Goal: Navigation & Orientation: Understand site structure

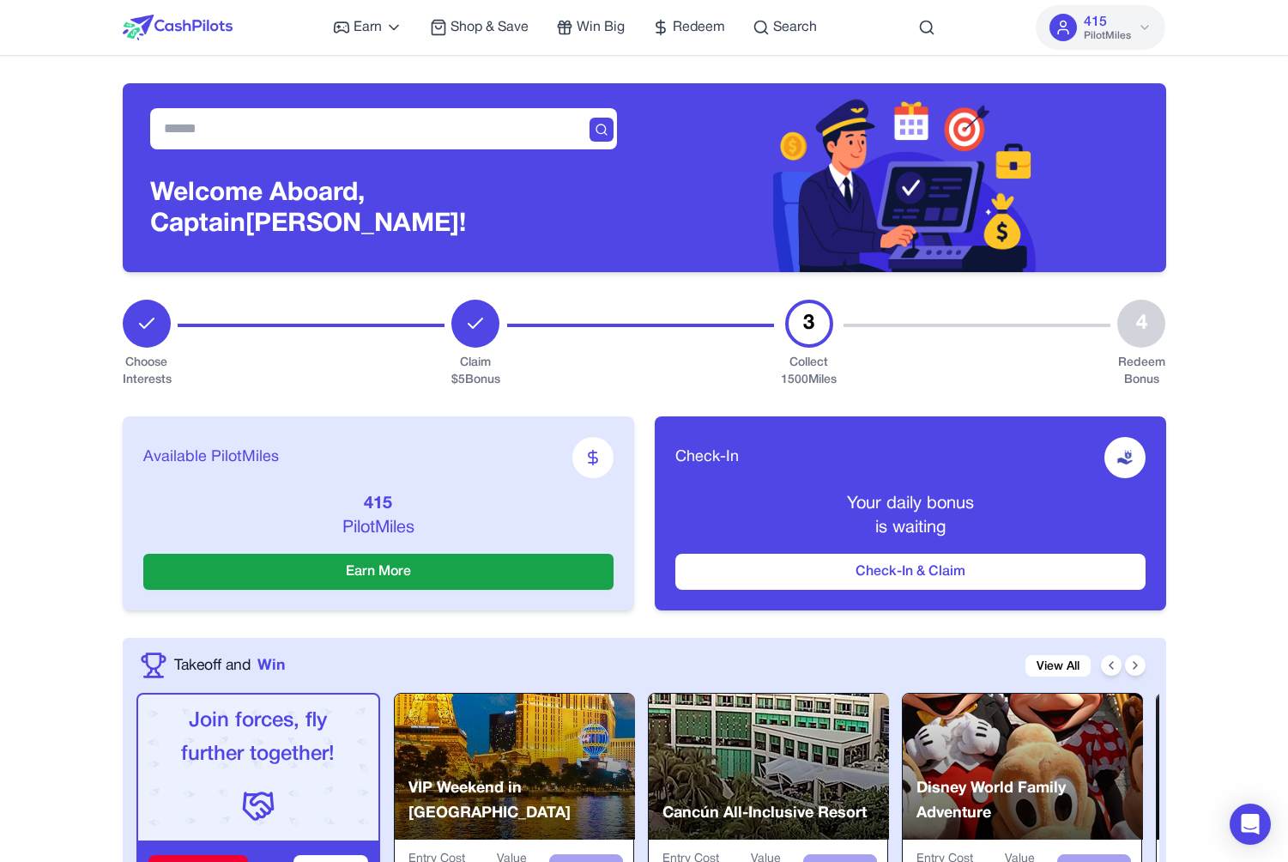
click at [1128, 31] on span "PilotMiles" at bounding box center [1107, 36] width 47 height 14
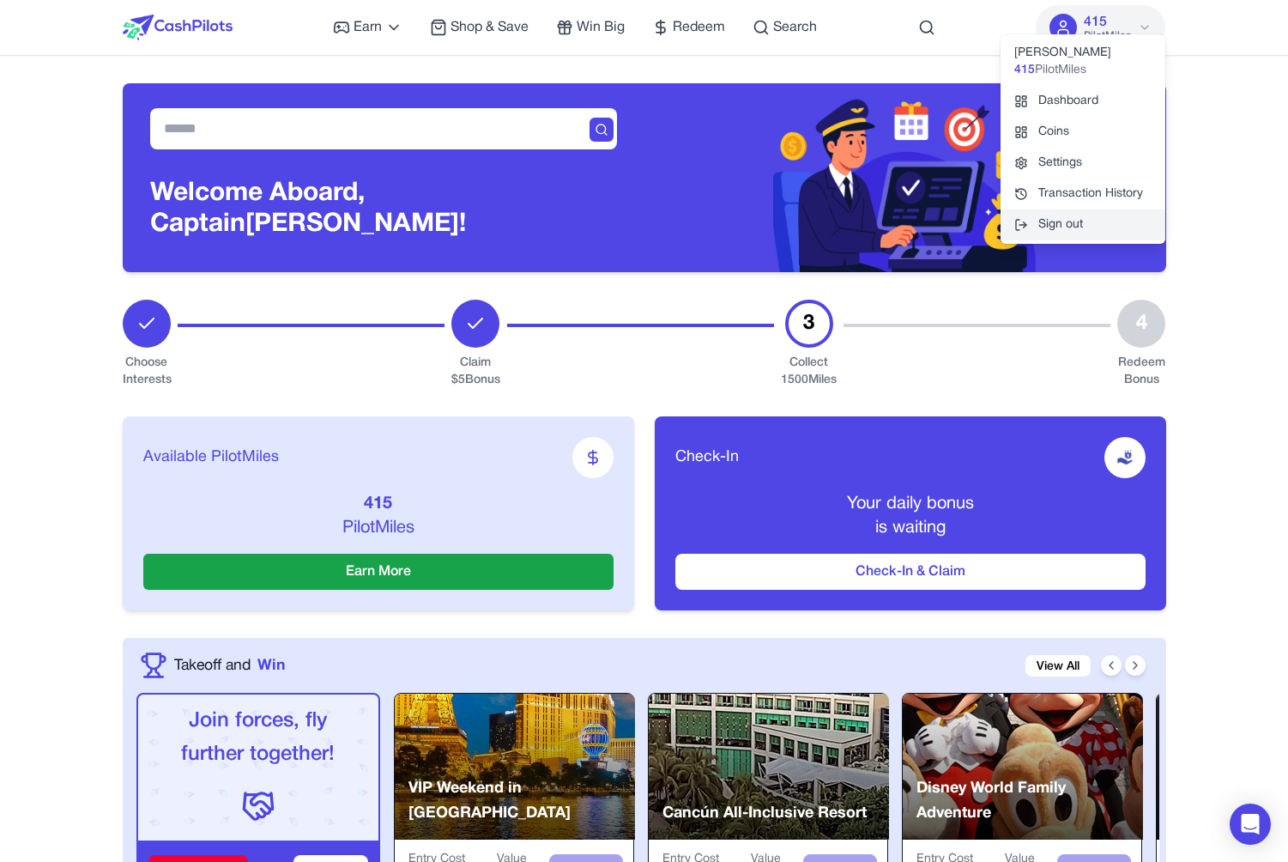
click at [1053, 229] on button "Sign out" at bounding box center [1083, 224] width 165 height 31
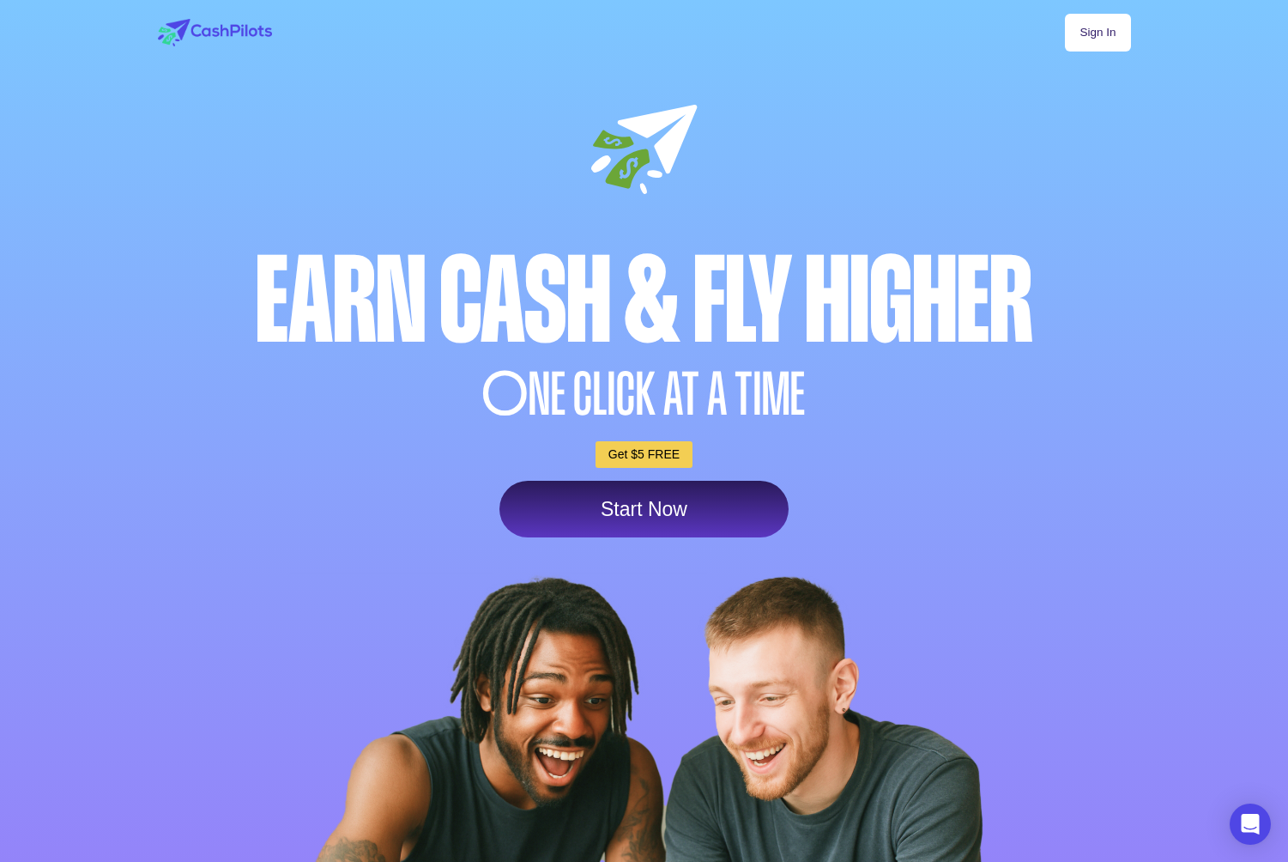
click at [725, 515] on link "Start Now" at bounding box center [643, 509] width 289 height 57
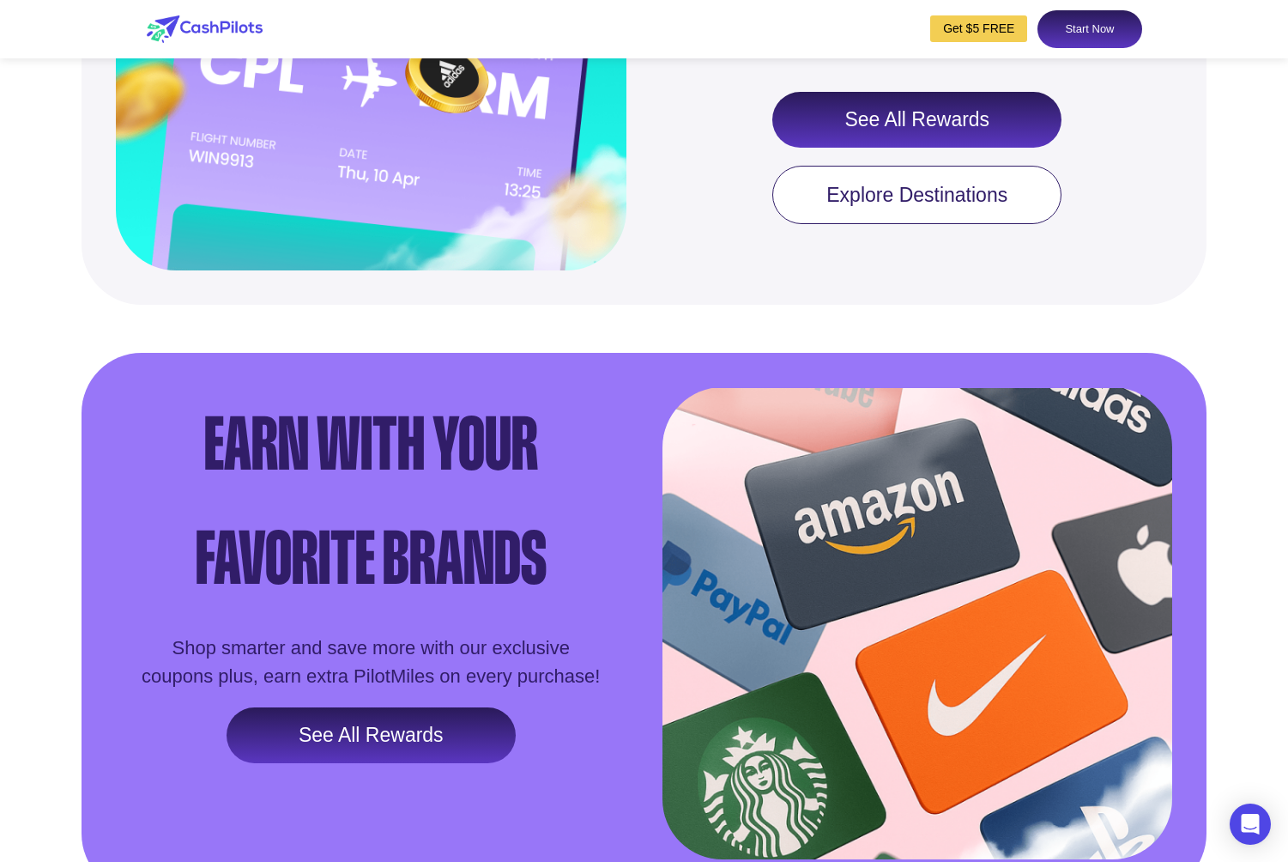
scroll to position [2274, 0]
click at [894, 148] on link "See All Rewards" at bounding box center [916, 119] width 289 height 57
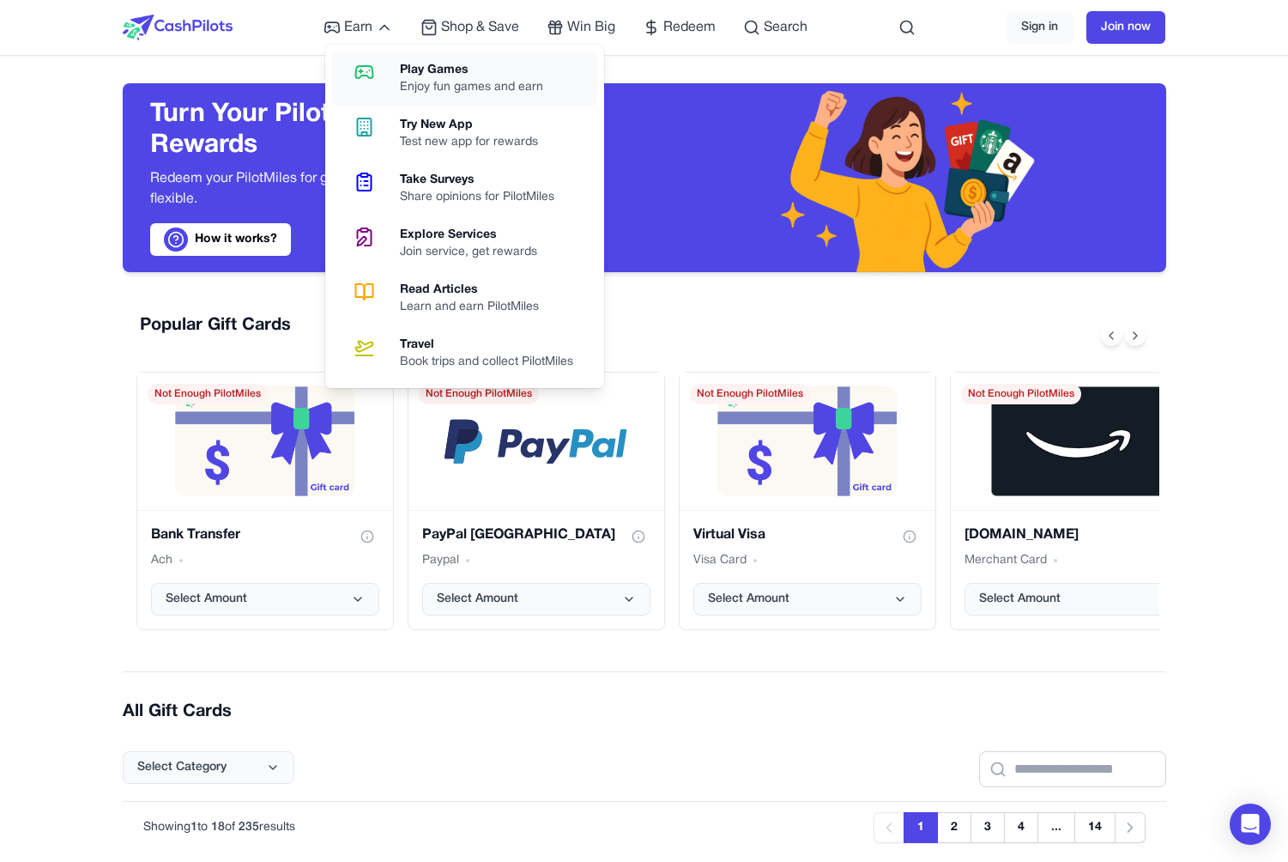
click at [401, 73] on div "Play Games" at bounding box center [478, 70] width 157 height 17
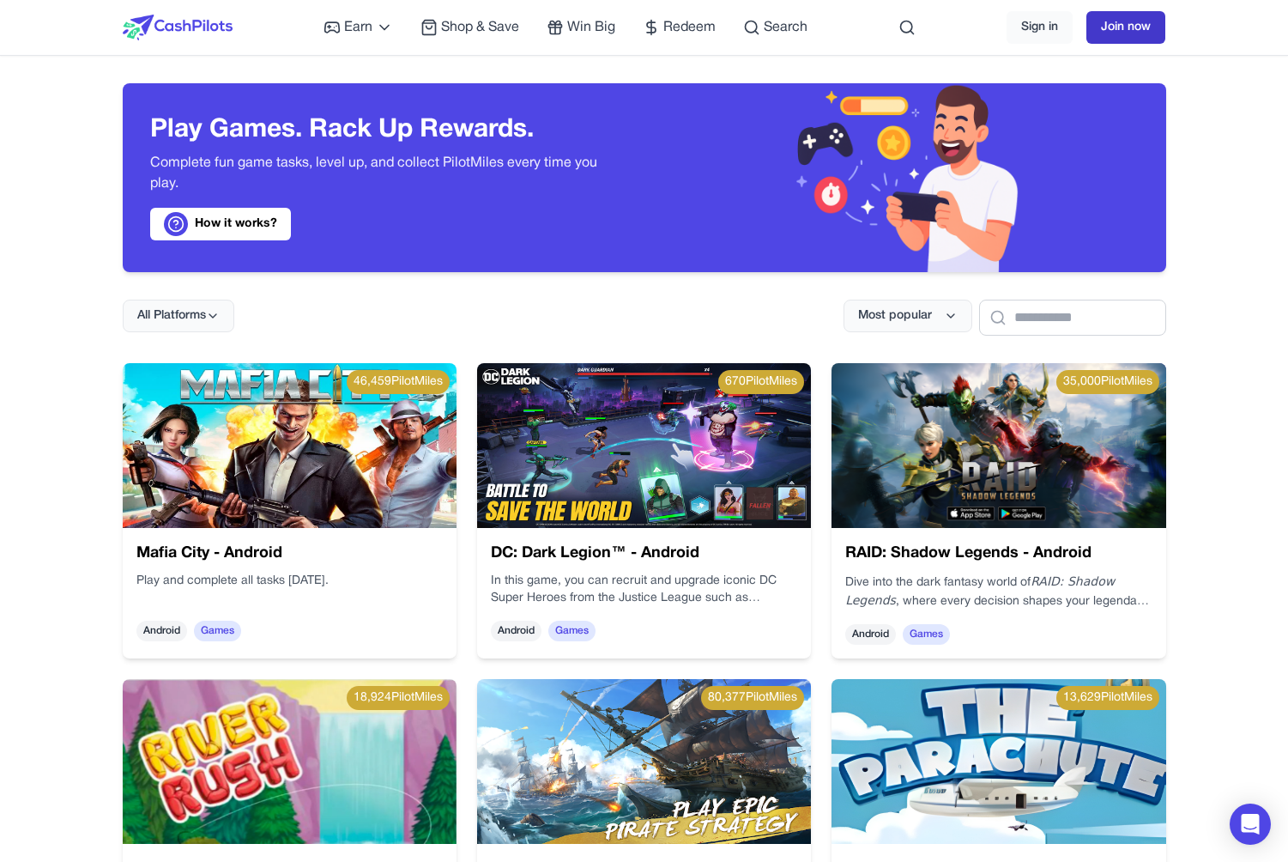
click at [1110, 33] on link "Join now" at bounding box center [1125, 27] width 79 height 33
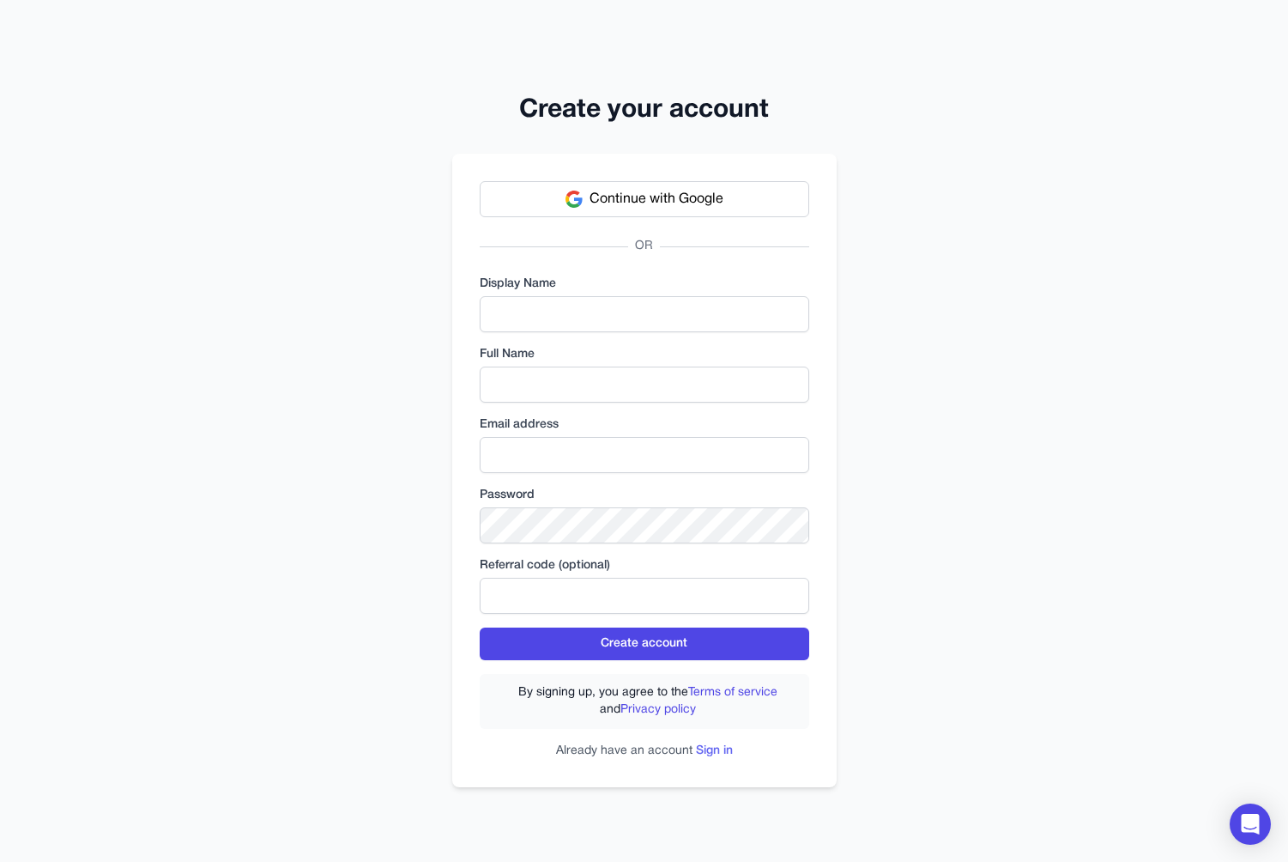
click at [715, 749] on link "Sign in" at bounding box center [714, 750] width 37 height 11
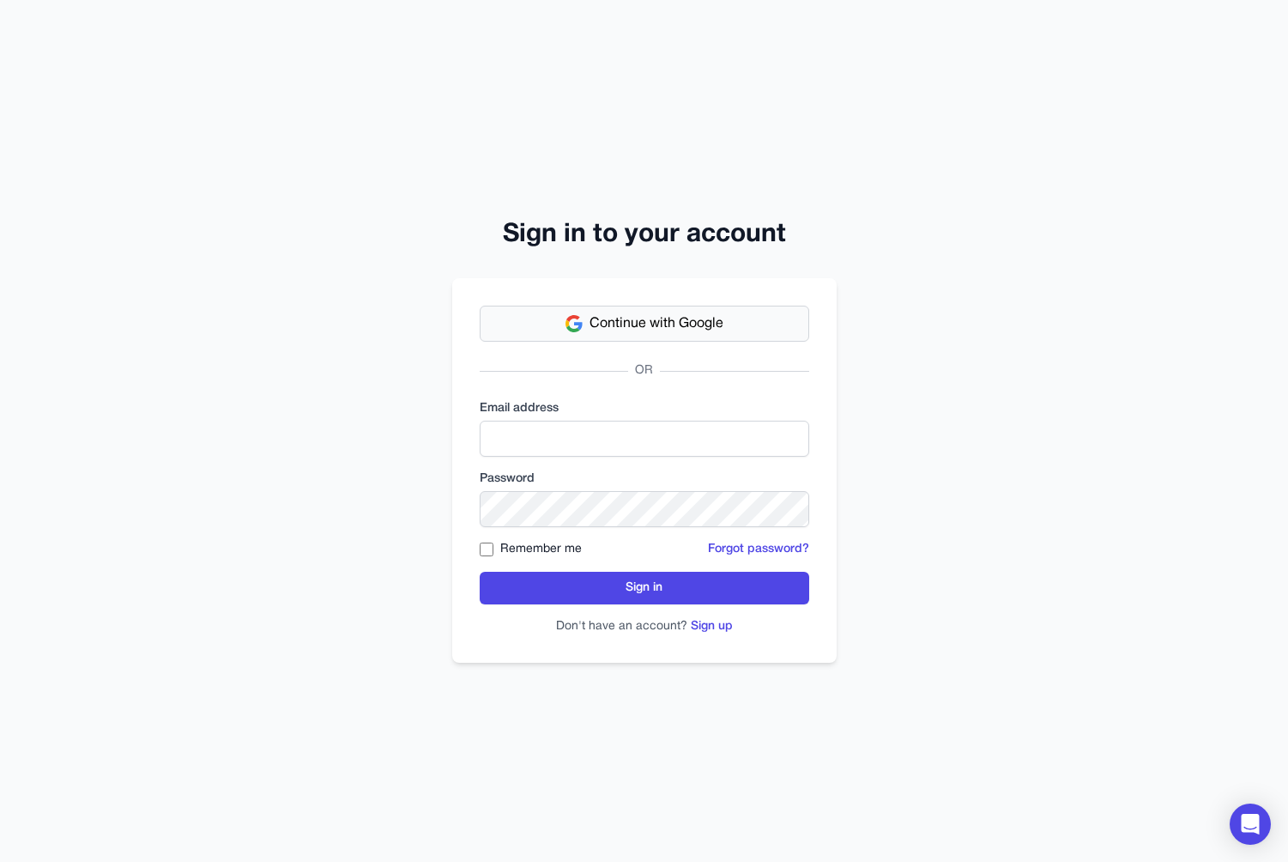
click at [704, 324] on span "Continue with Google" at bounding box center [657, 323] width 134 height 21
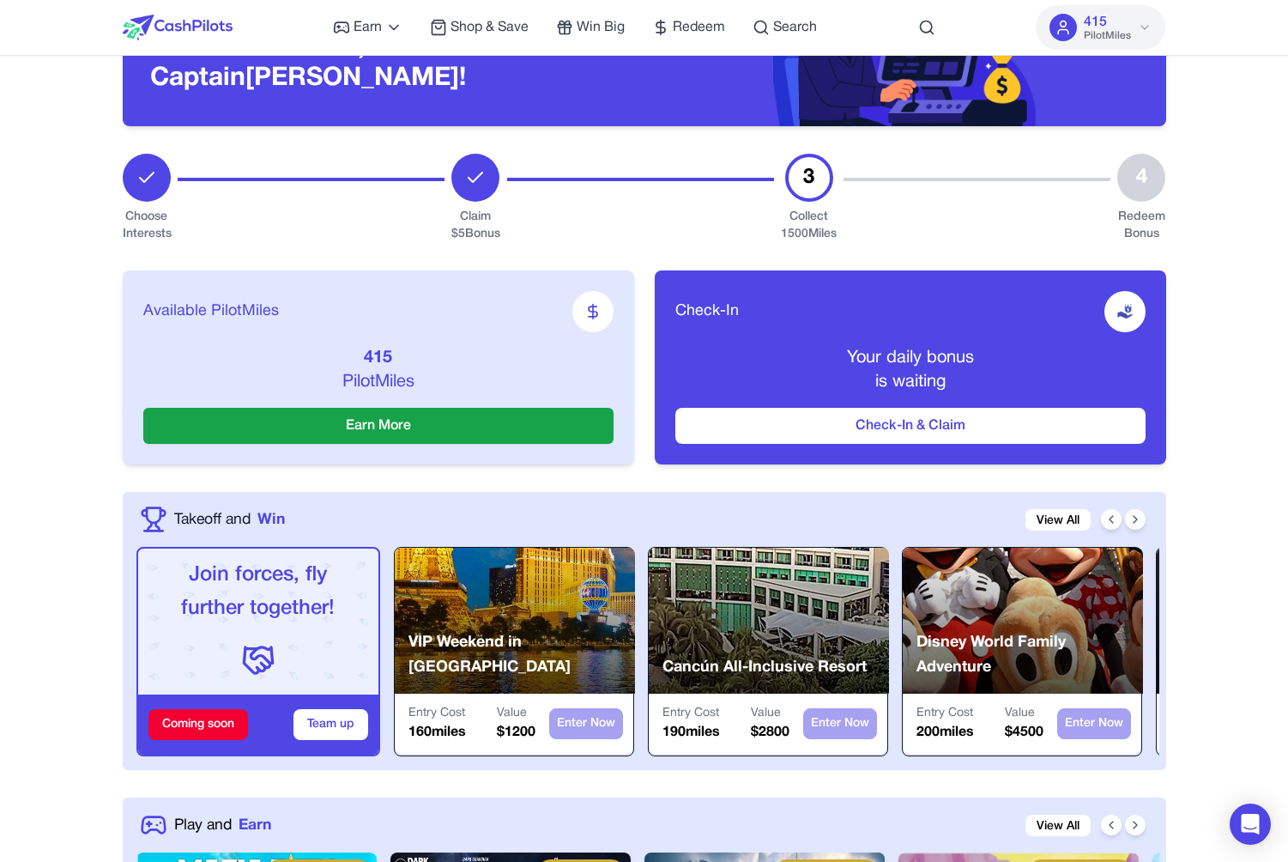
scroll to position [387, 0]
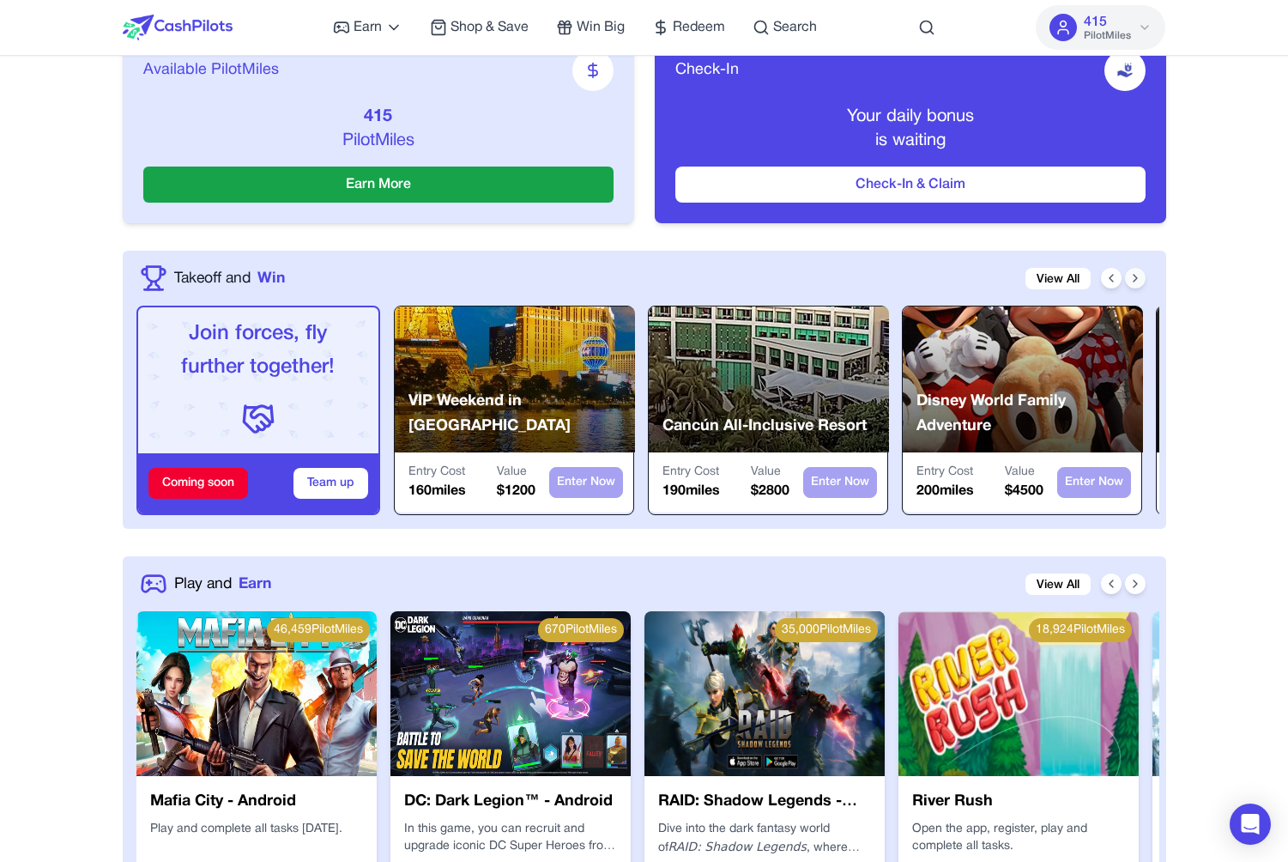
click at [1138, 281] on icon at bounding box center [1135, 278] width 14 height 14
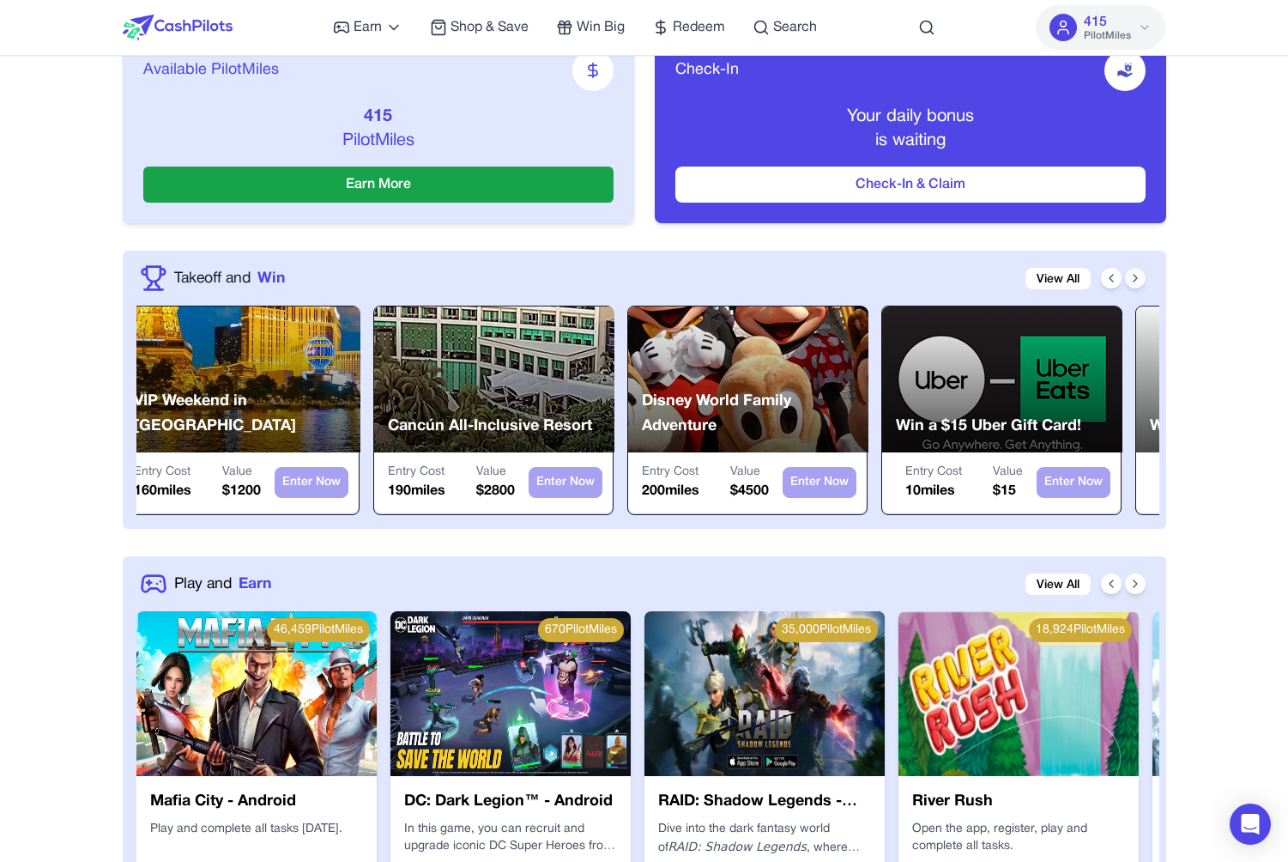
click at [1138, 281] on icon at bounding box center [1135, 278] width 14 height 14
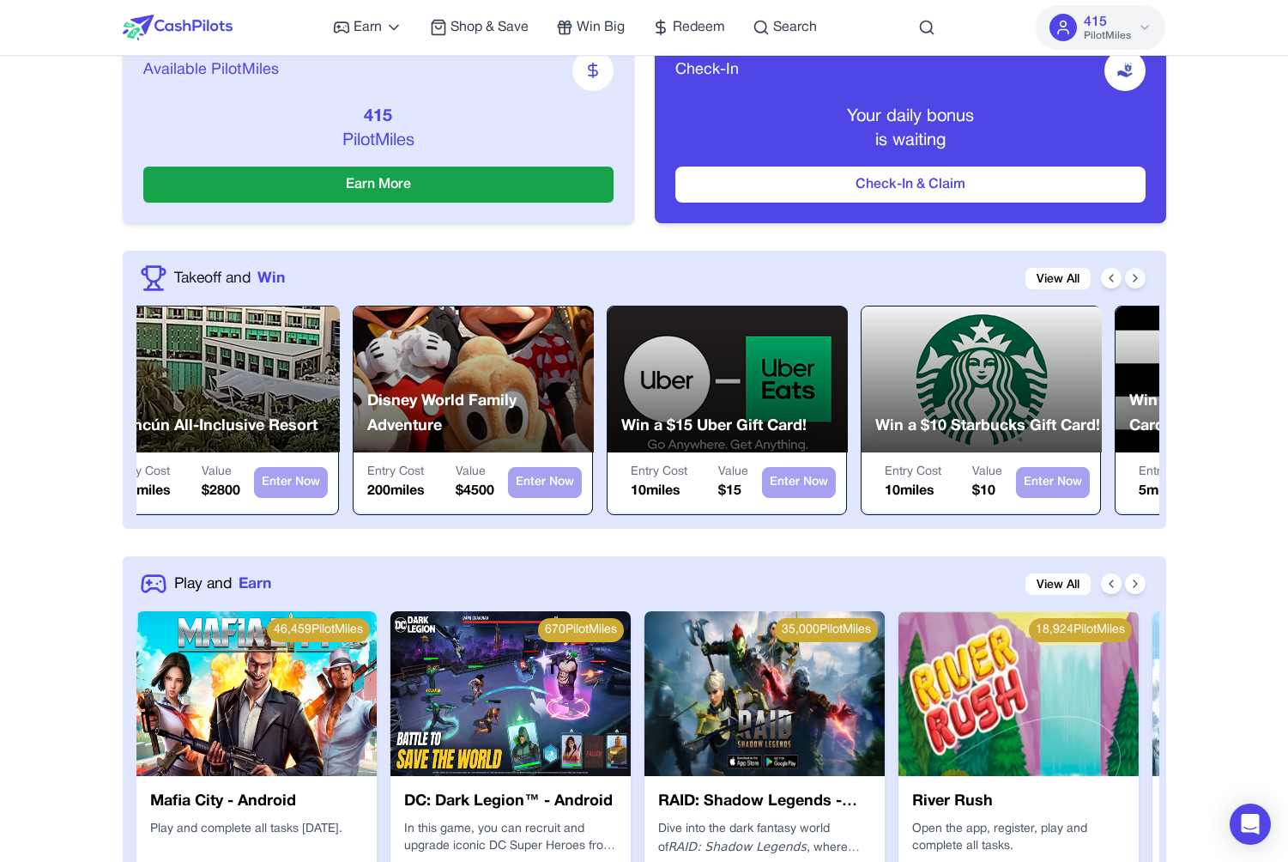
click at [1138, 281] on icon at bounding box center [1135, 278] width 14 height 14
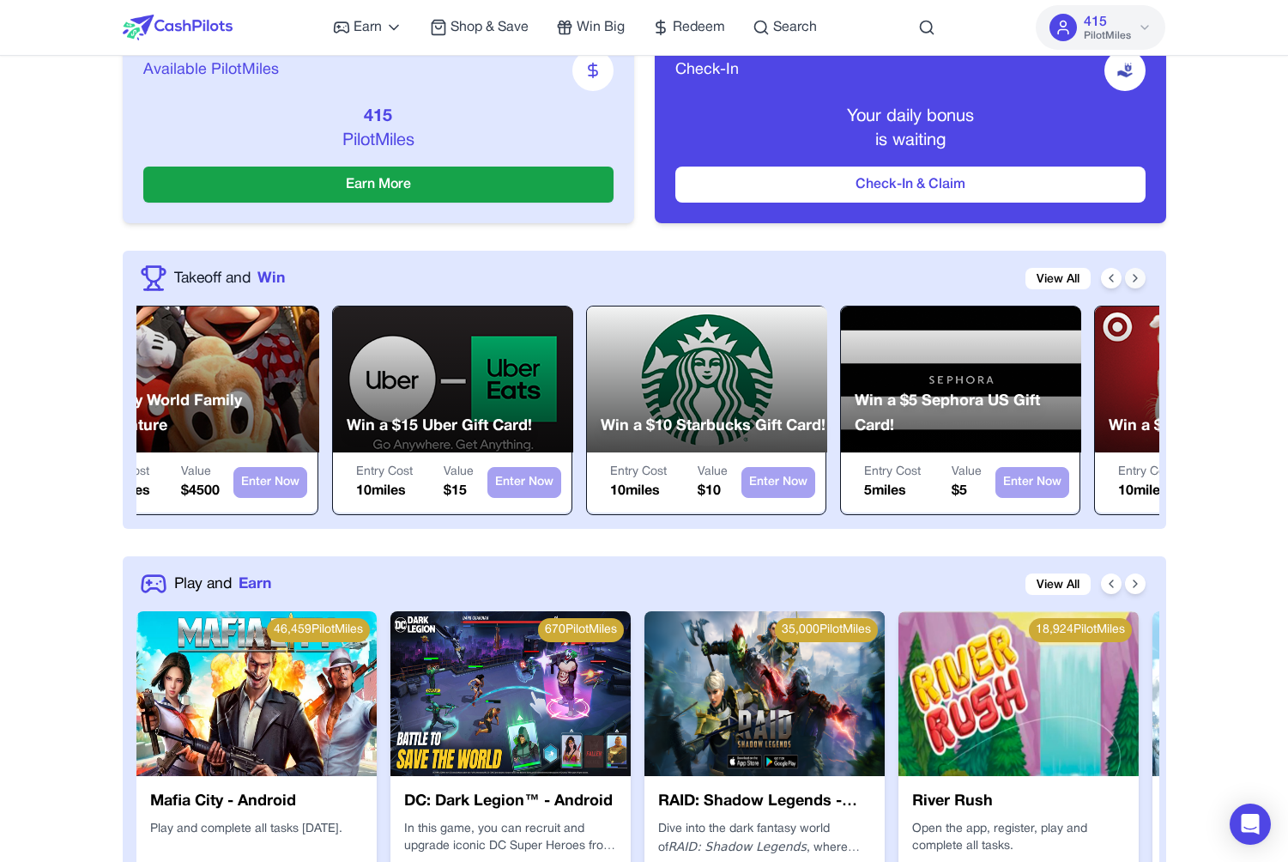
click at [1138, 281] on icon at bounding box center [1135, 278] width 14 height 14
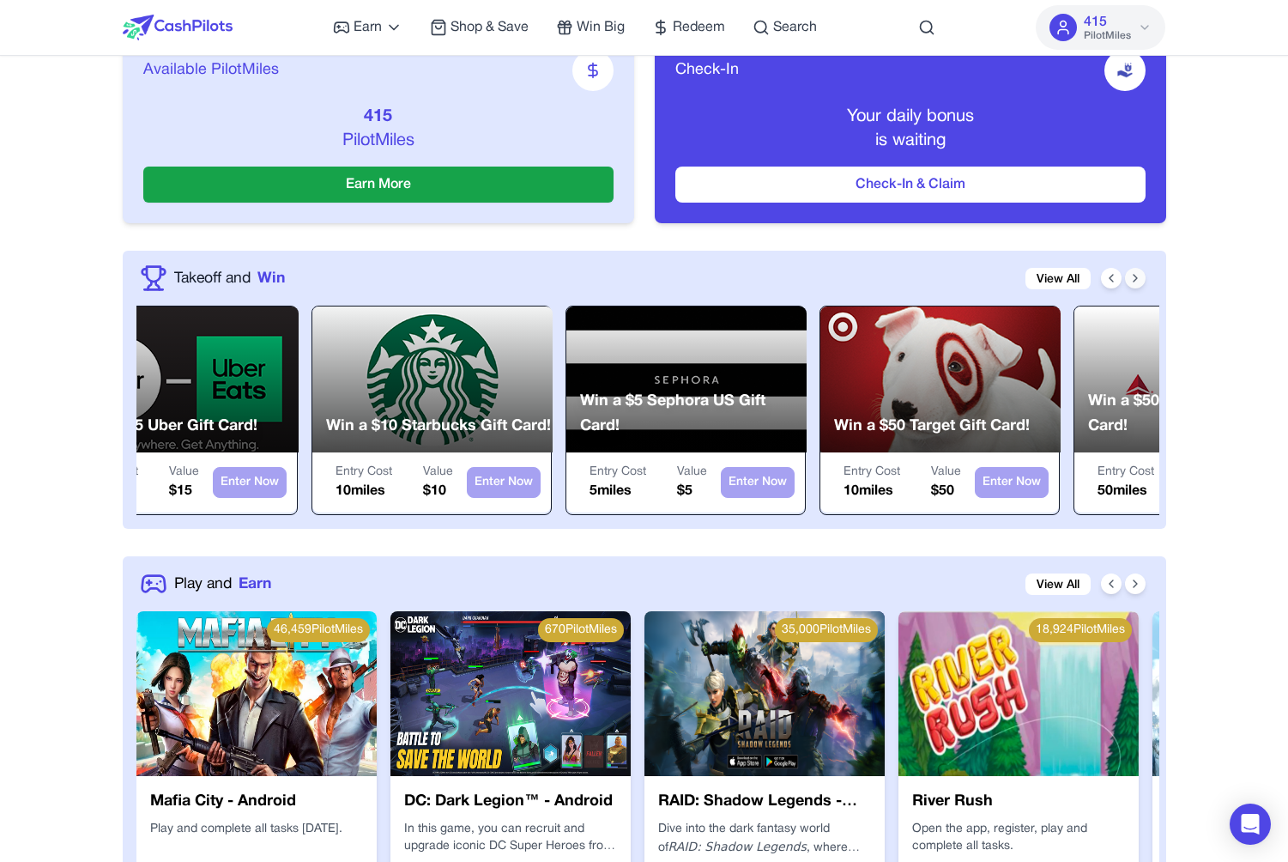
click at [1138, 281] on icon at bounding box center [1135, 278] width 14 height 14
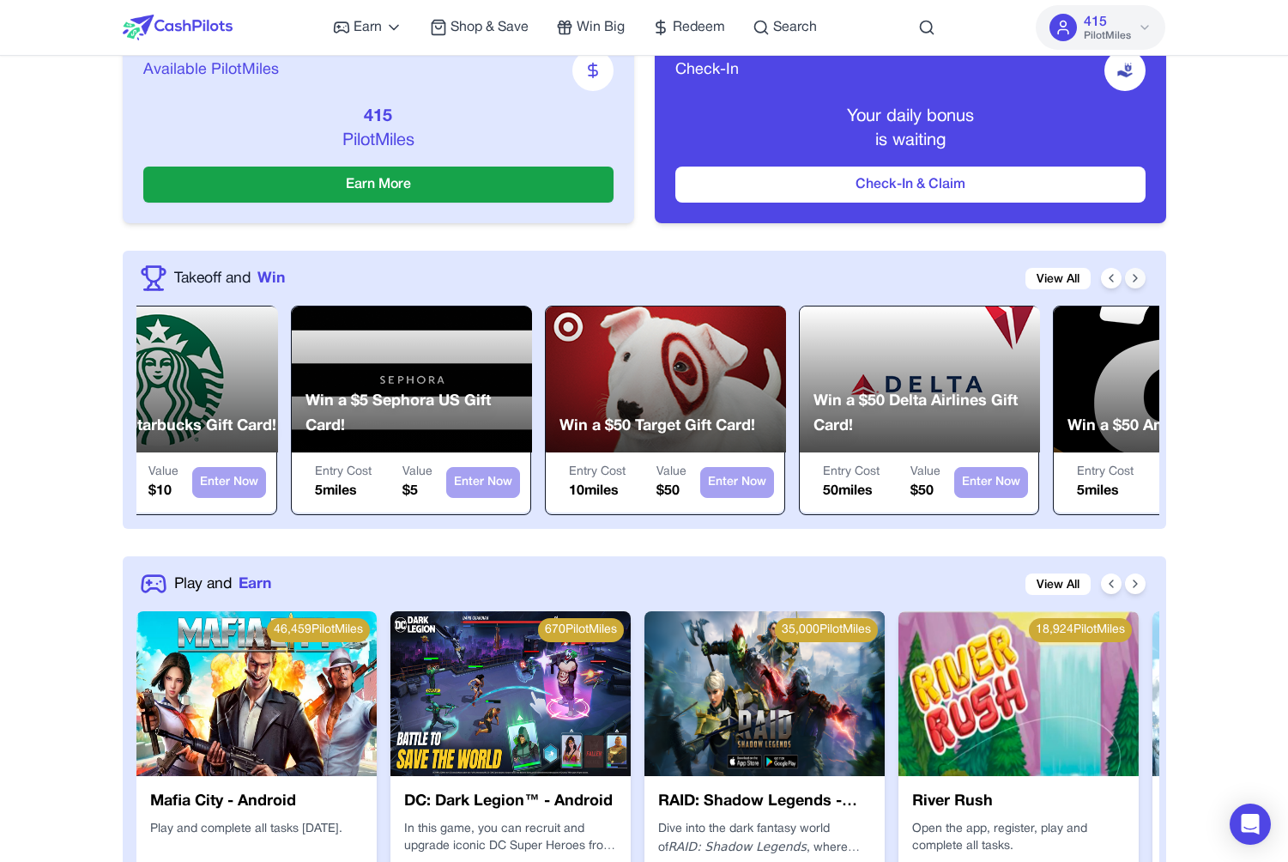
click at [1138, 281] on icon at bounding box center [1135, 278] width 14 height 14
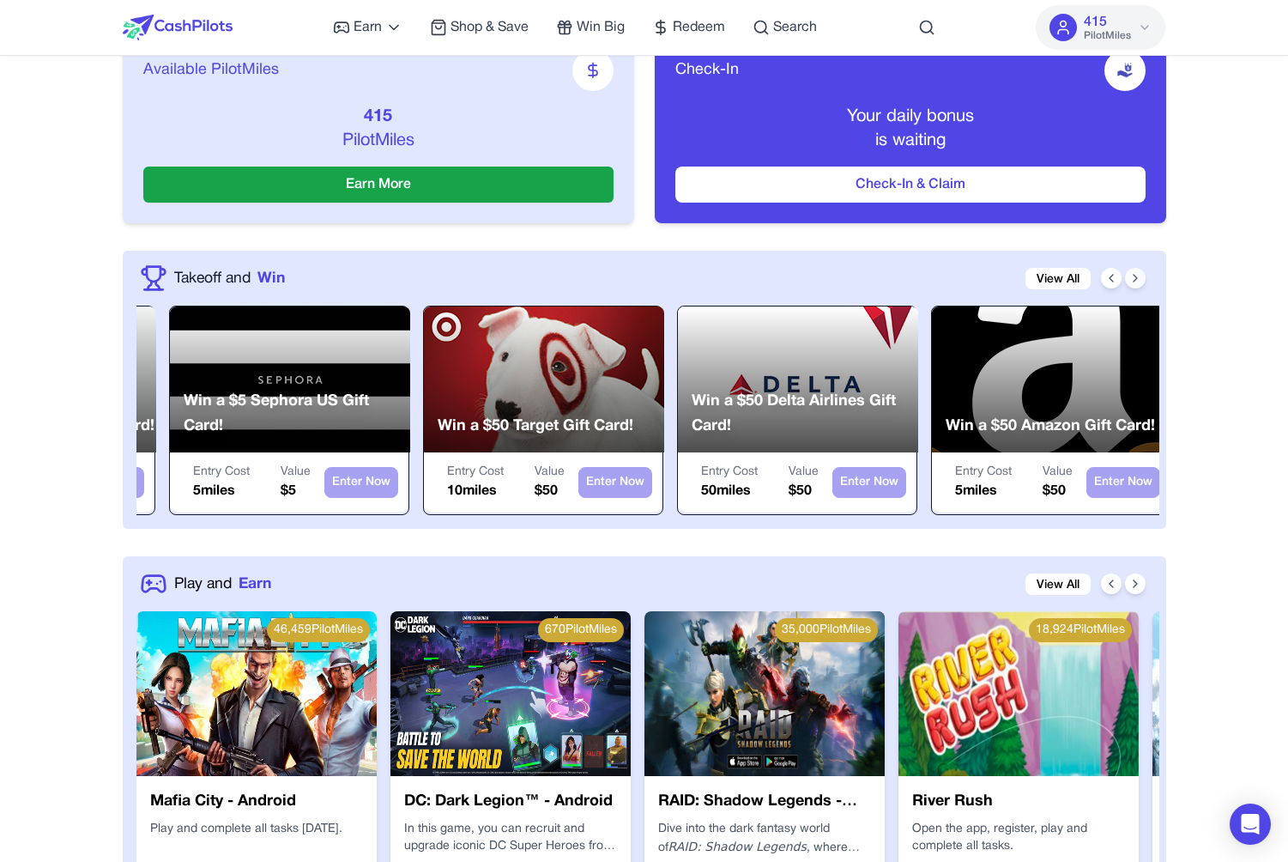
scroll to position [0, 1508]
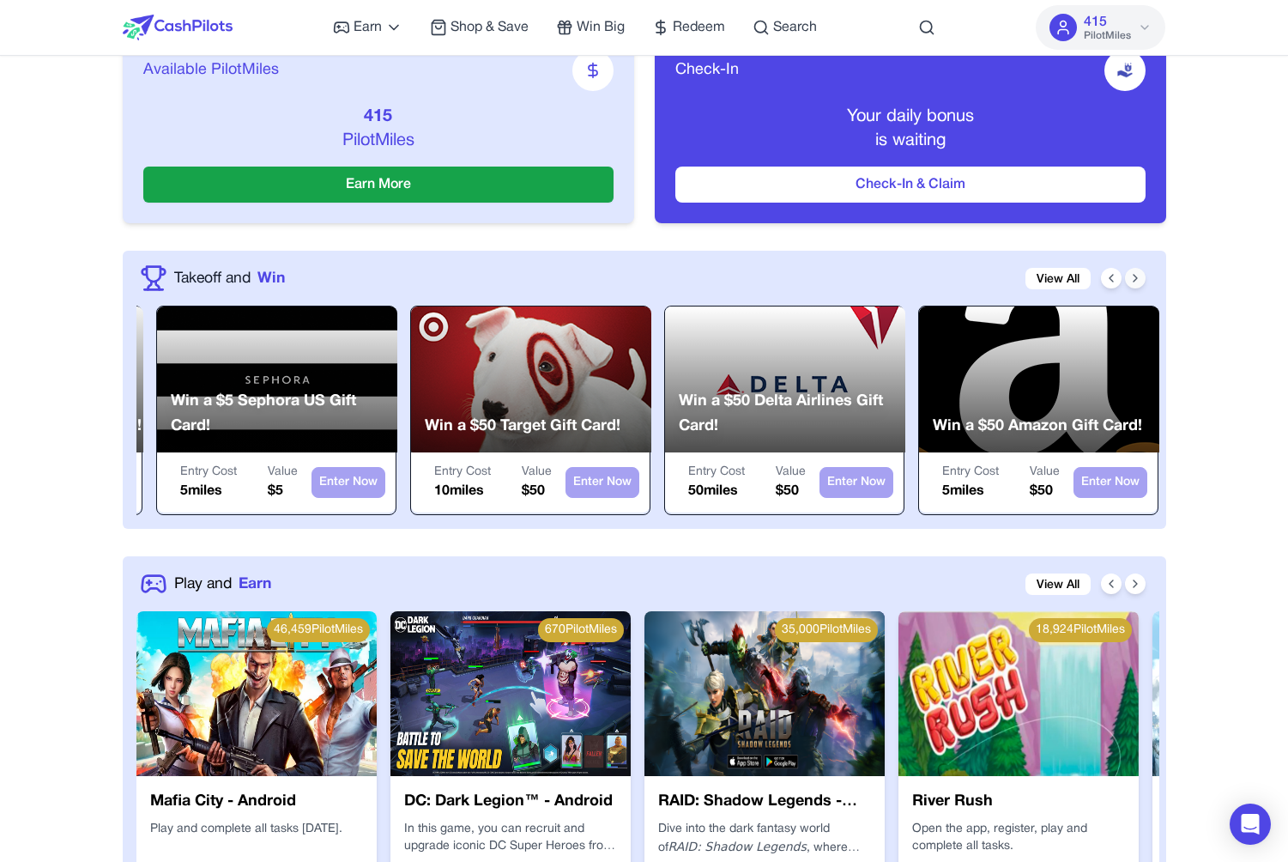
click at [1138, 281] on icon at bounding box center [1135, 278] width 14 height 14
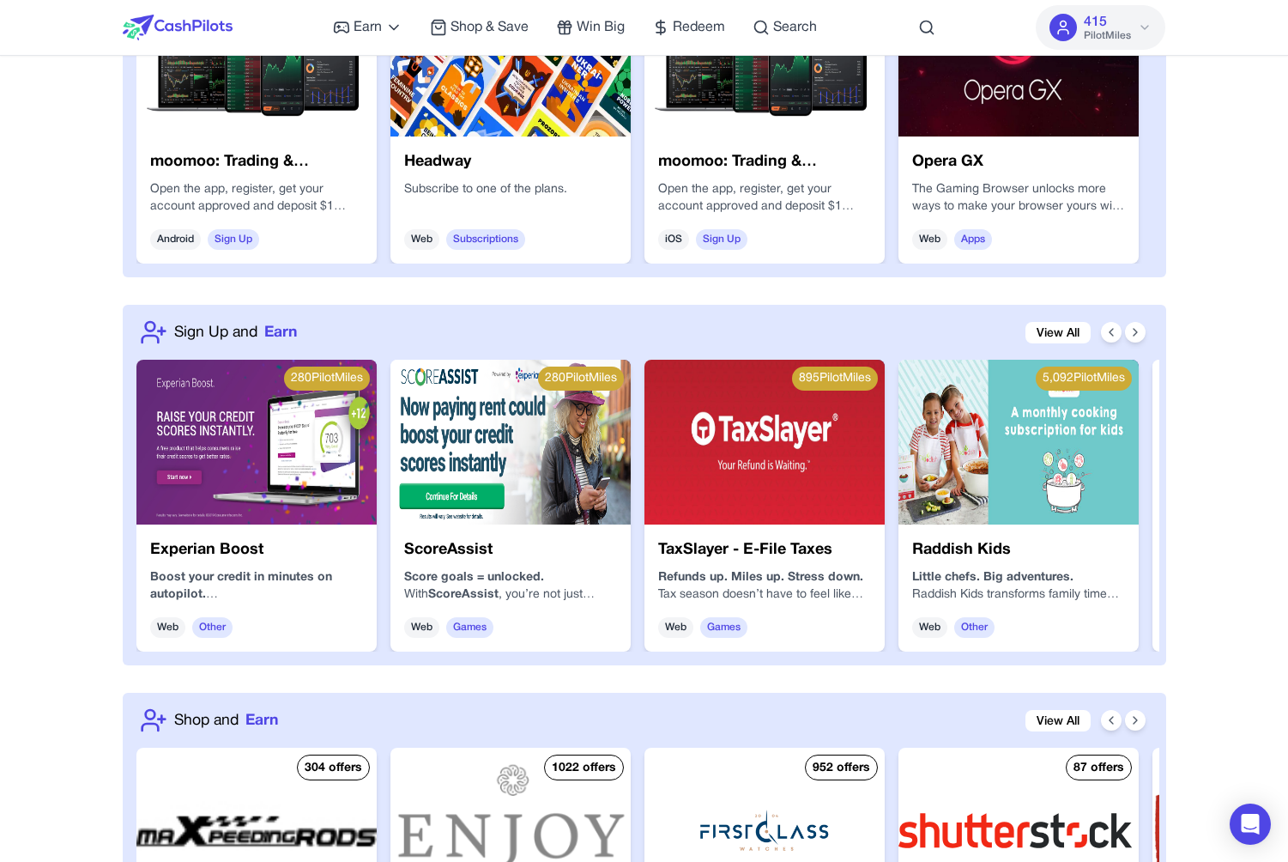
scroll to position [1413, 0]
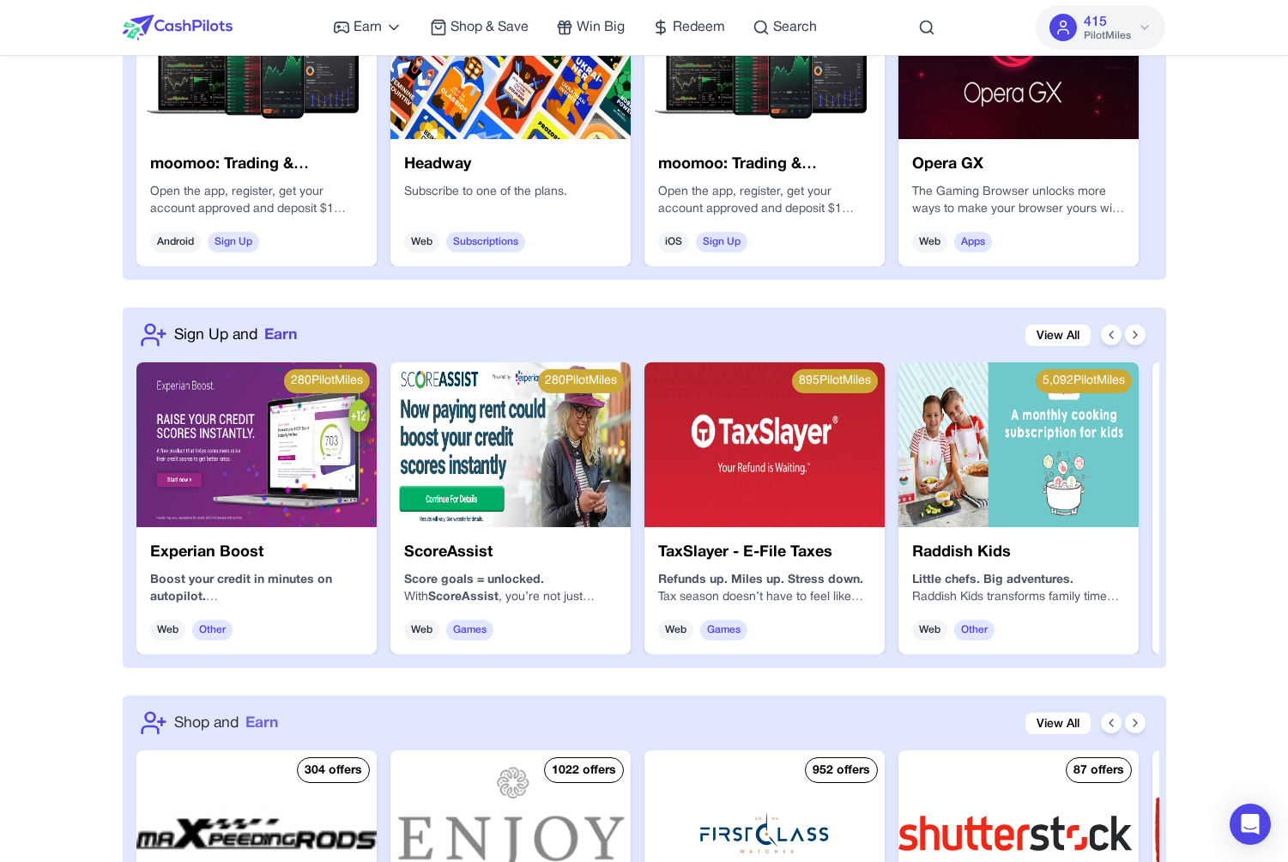
click at [270, 723] on span "Earn" at bounding box center [261, 722] width 33 height 22
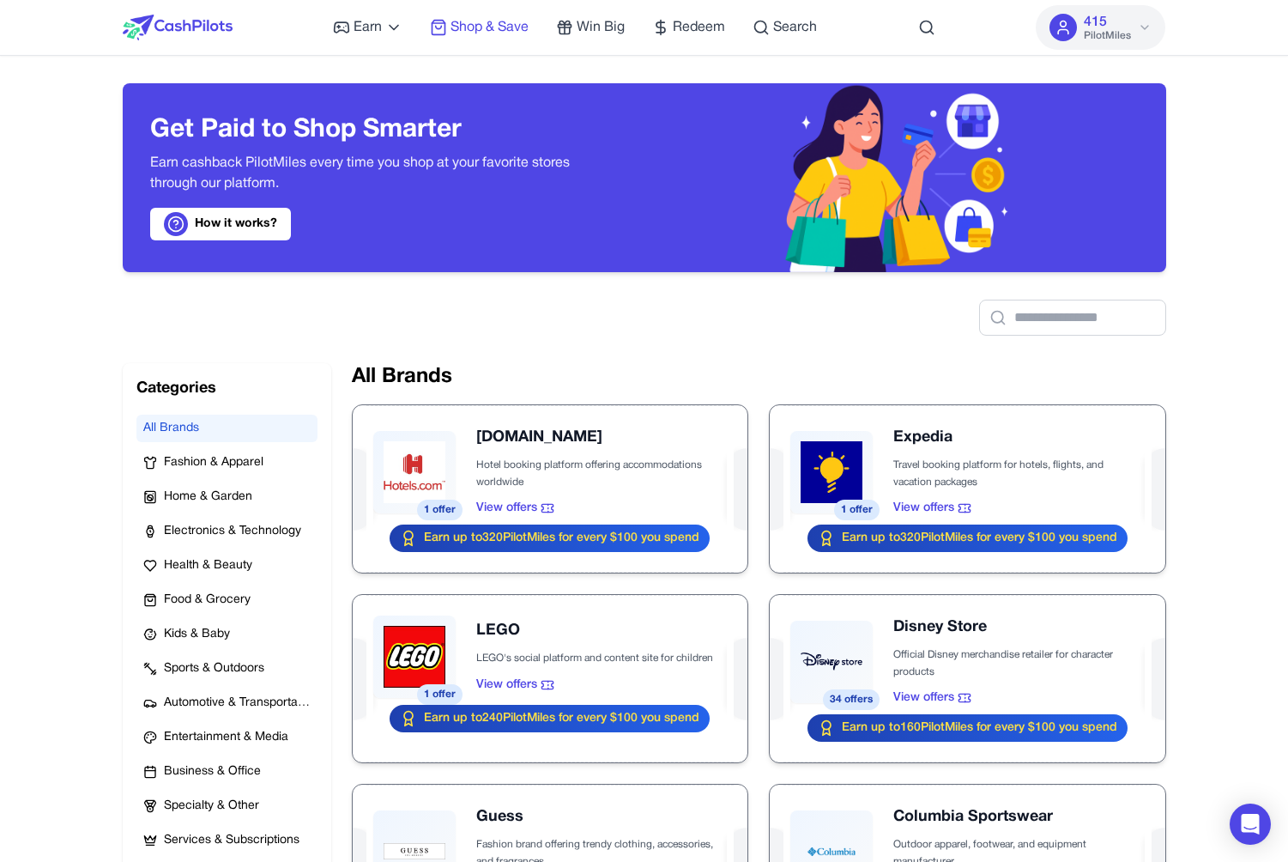
click at [512, 31] on span "Shop & Save" at bounding box center [489, 27] width 78 height 21
click at [586, 32] on span "Win Big" at bounding box center [601, 27] width 48 height 21
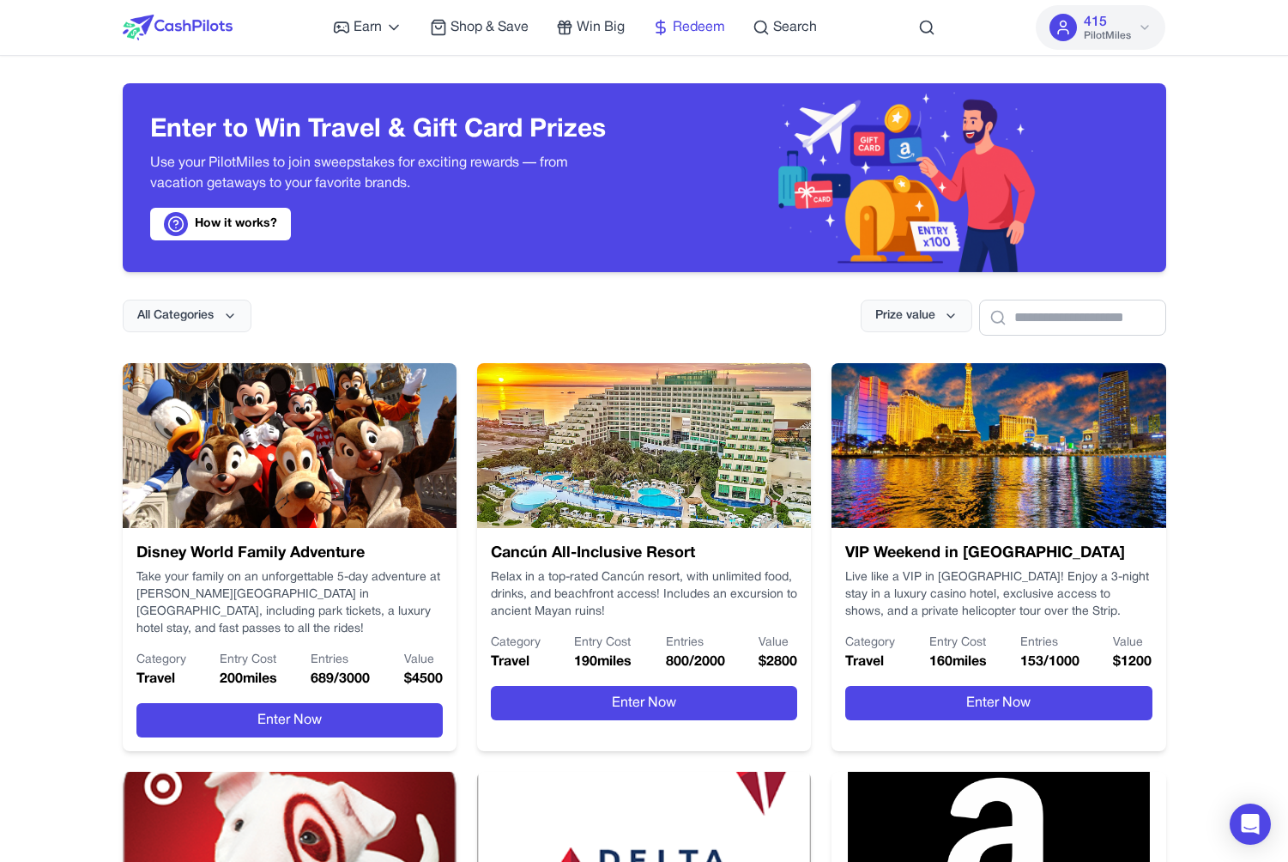
click at [712, 21] on span "Redeem" at bounding box center [699, 27] width 52 height 21
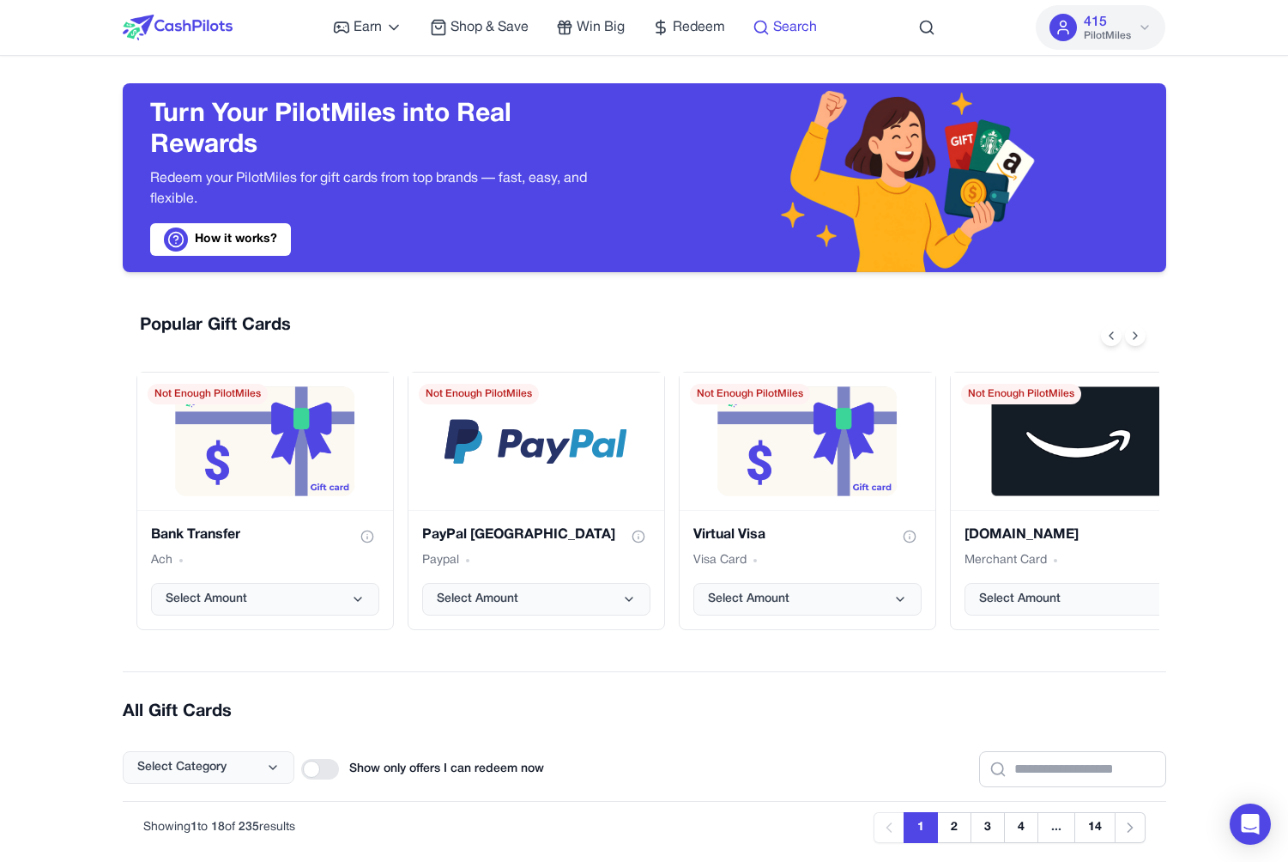
click at [778, 31] on span "Search" at bounding box center [795, 27] width 44 height 21
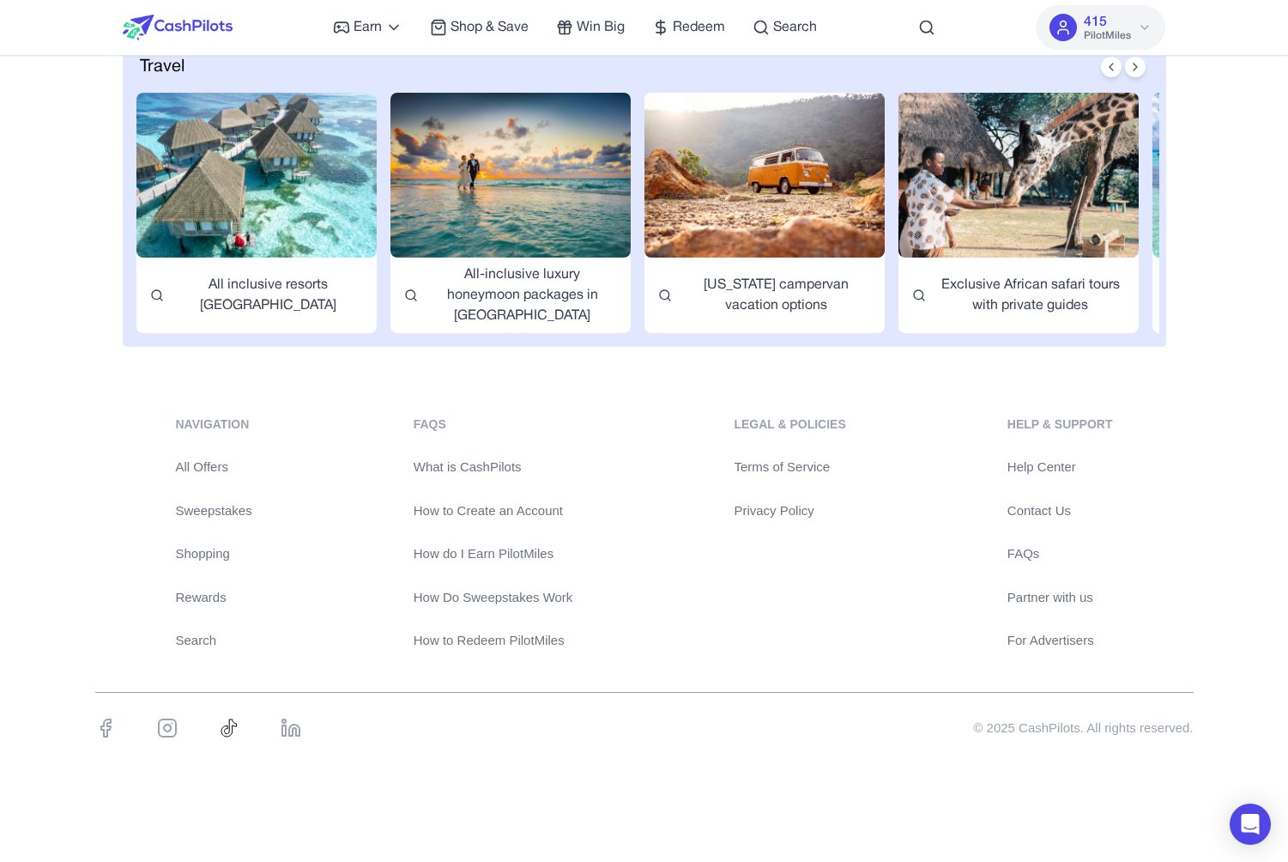
scroll to position [2446, 0]
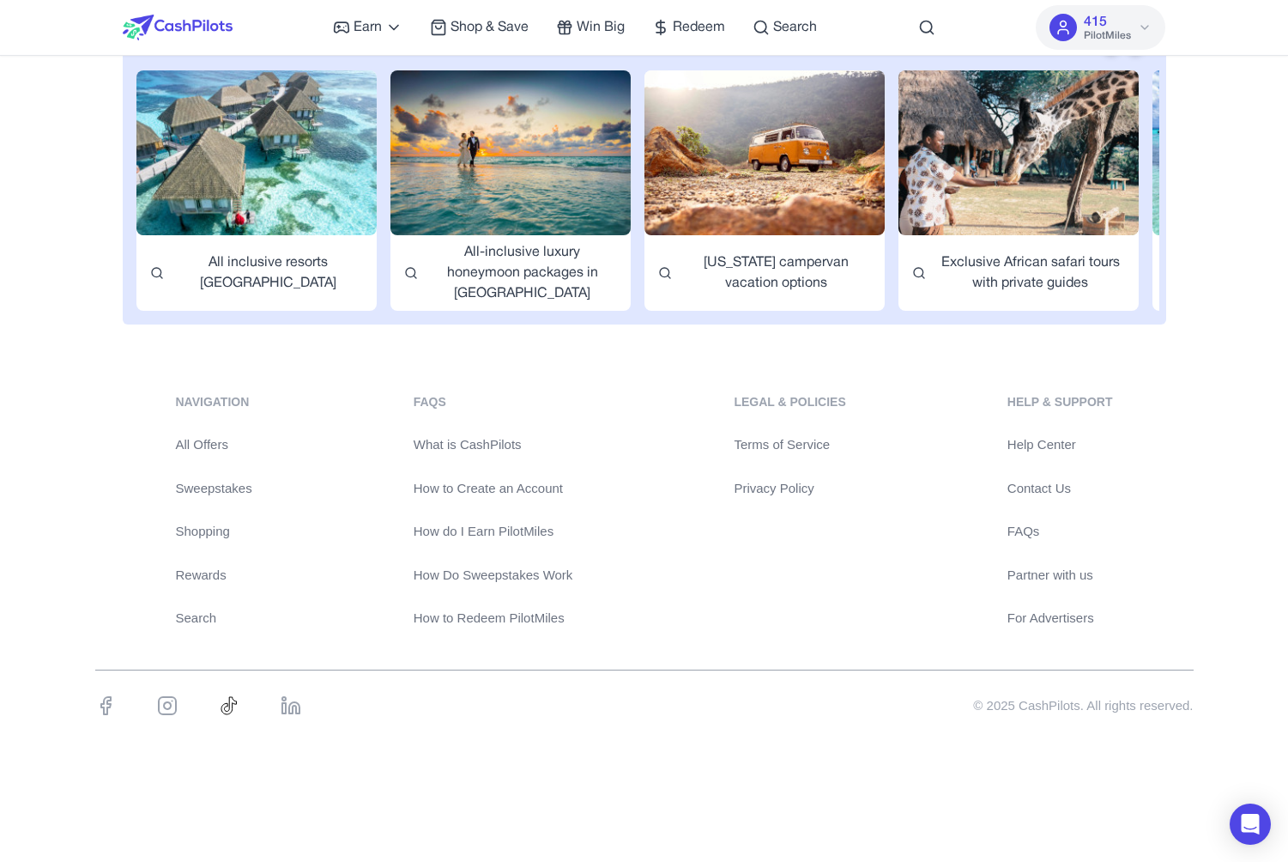
click at [497, 448] on link "What is CashPilots" at bounding box center [494, 445] width 160 height 20
click at [1142, 27] on icon at bounding box center [1144, 27] width 7 height 3
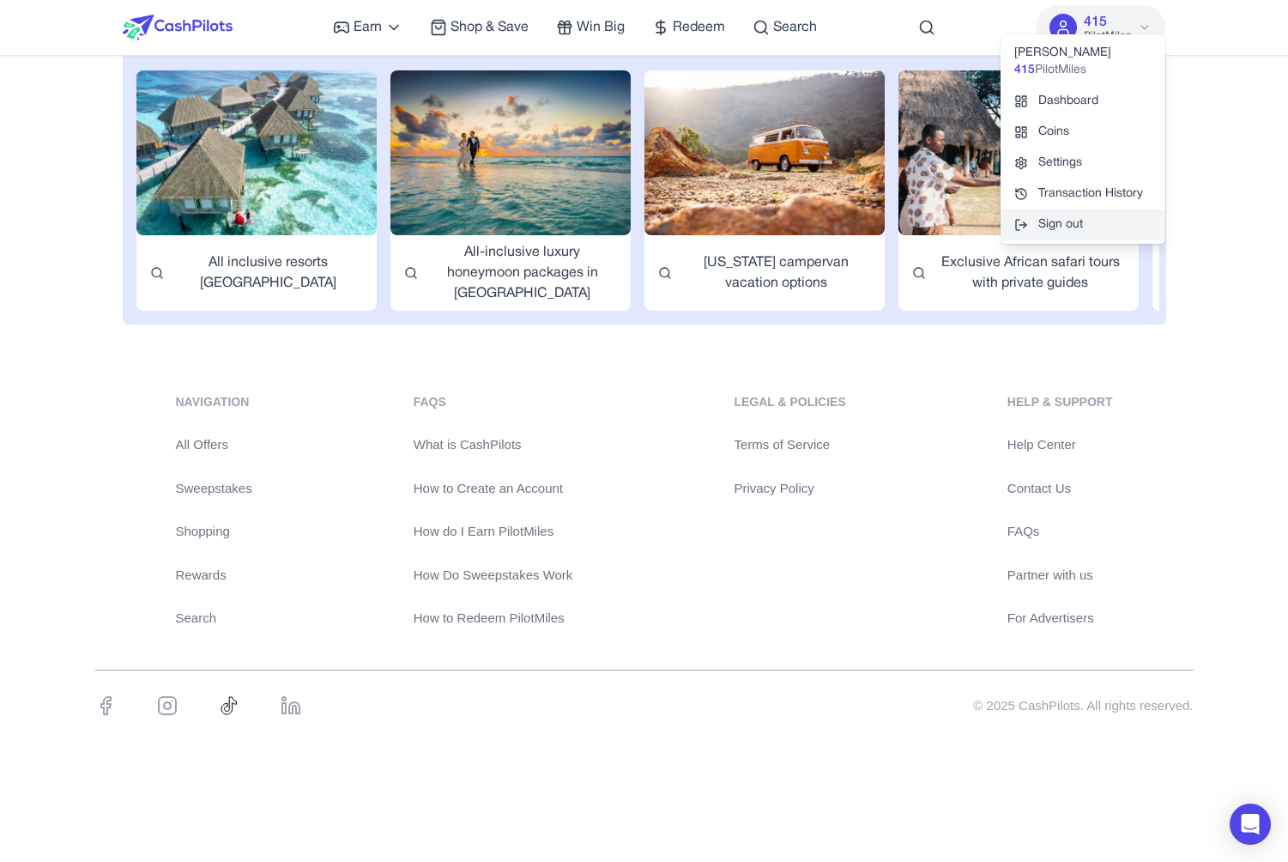
click at [1066, 233] on button "Sign out" at bounding box center [1083, 224] width 165 height 31
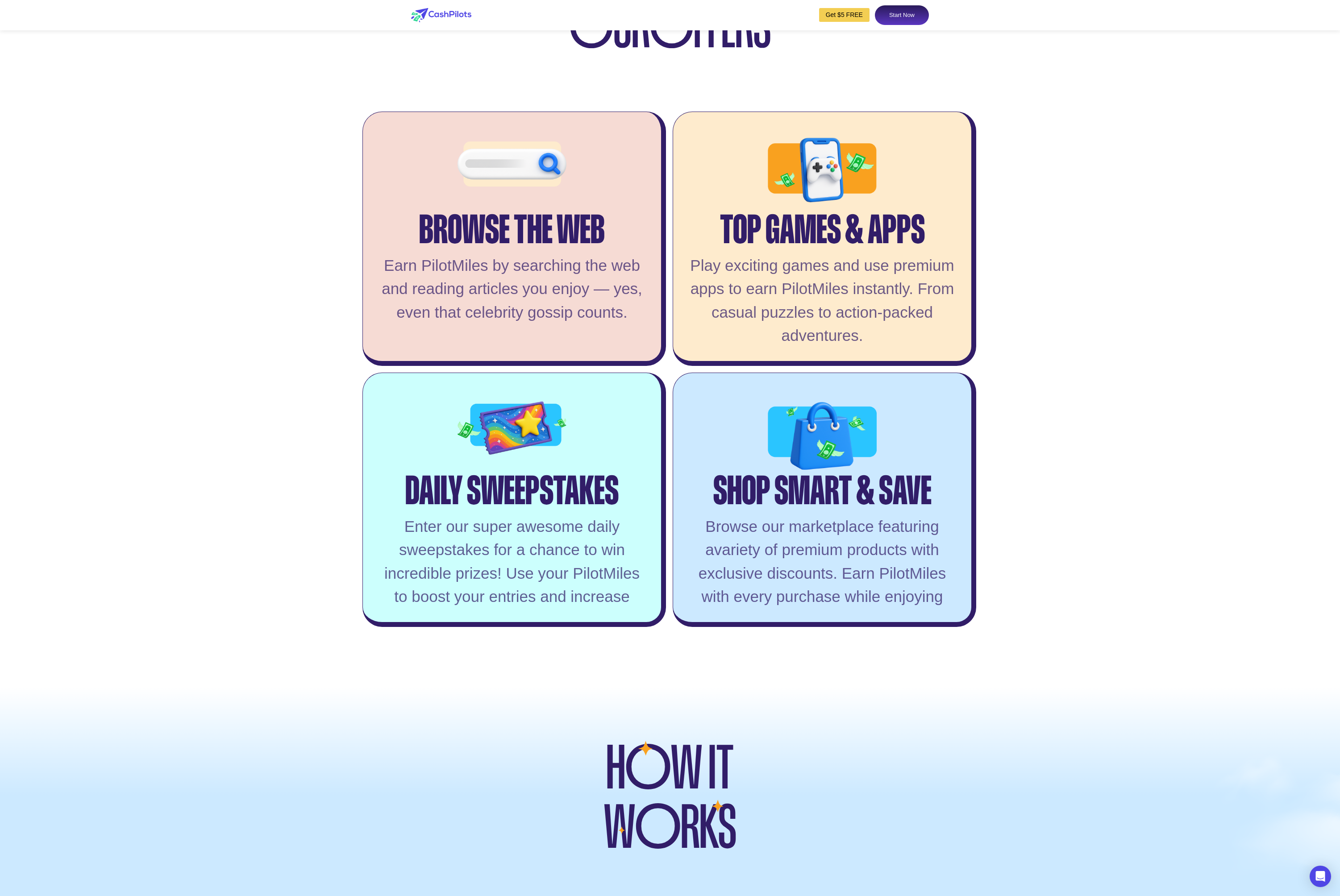
scroll to position [1725, 0]
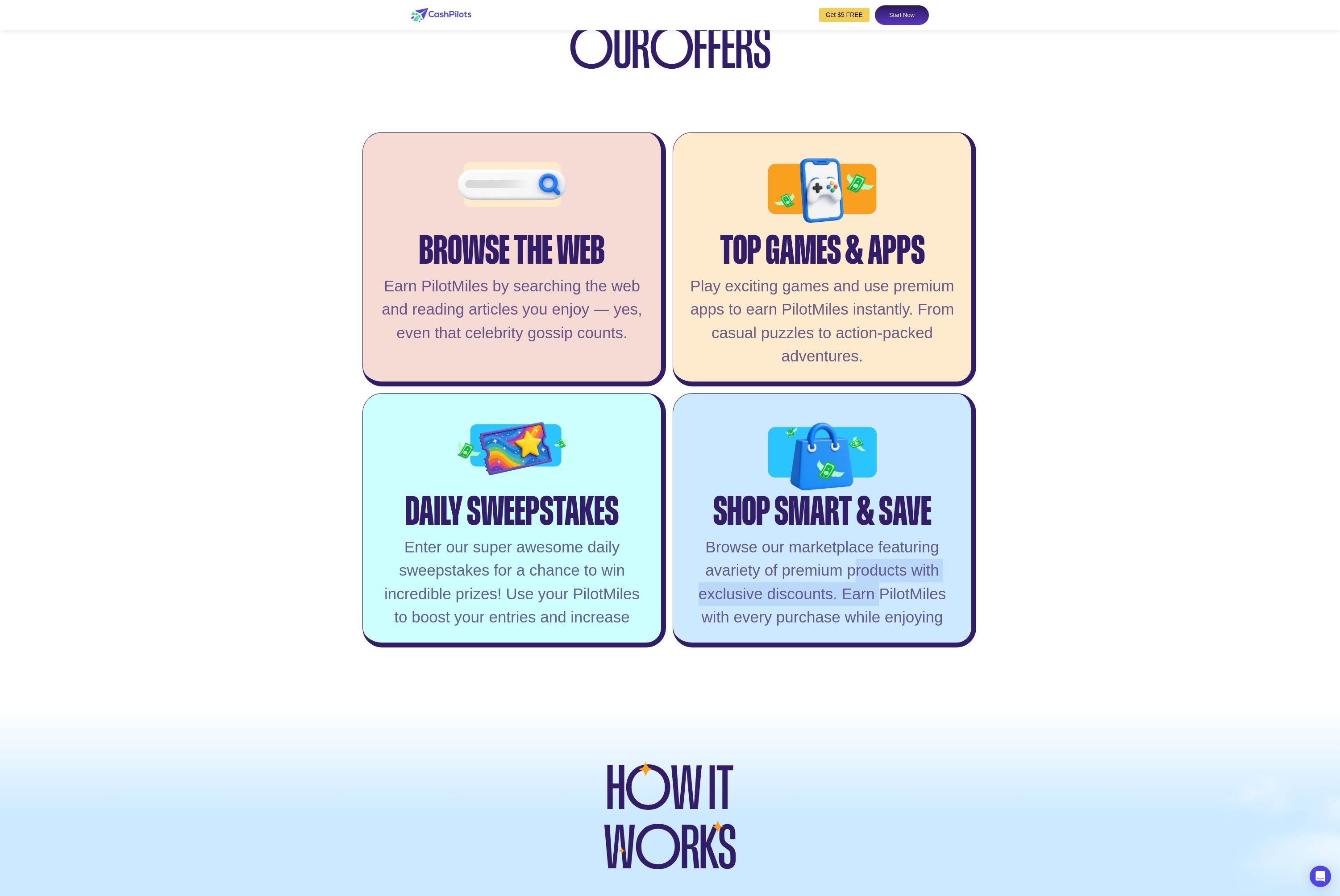
drag, startPoint x: 854, startPoint y: 599, endPoint x: 880, endPoint y: 628, distance: 38.9
click at [669, 448] on div "Browse our marketplace featuring avariety of premium products with exclusive di…" at bounding box center [822, 582] width 272 height 94
click at [669, 448] on div "Shop Smart & Save" at bounding box center [822, 501] width 218 height 42
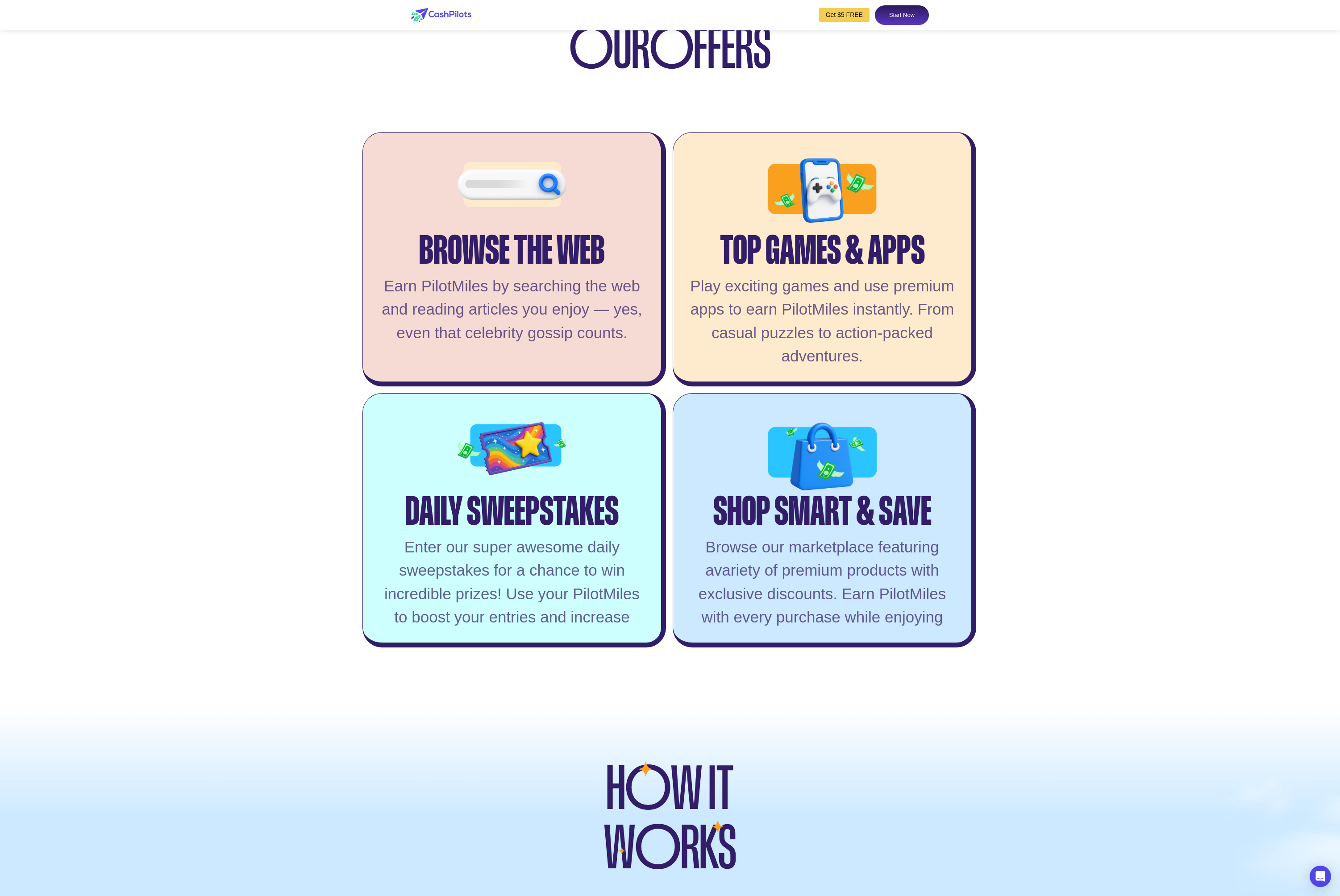
click at [669, 448] on div "Browse our marketplace featuring avariety of premium products with exclusive di…" at bounding box center [822, 582] width 272 height 94
click at [669, 448] on div "Shop Smart & Save" at bounding box center [822, 501] width 218 height 42
drag, startPoint x: 778, startPoint y: 561, endPoint x: 797, endPoint y: 616, distance: 58.2
click at [669, 448] on div "Shop Smart & Save Browse our marketplace featuring avariety of premium products…" at bounding box center [824, 520] width 304 height 254
click at [669, 448] on div "Browse our marketplace featuring avariety of premium products with exclusive di…" at bounding box center [822, 582] width 272 height 94
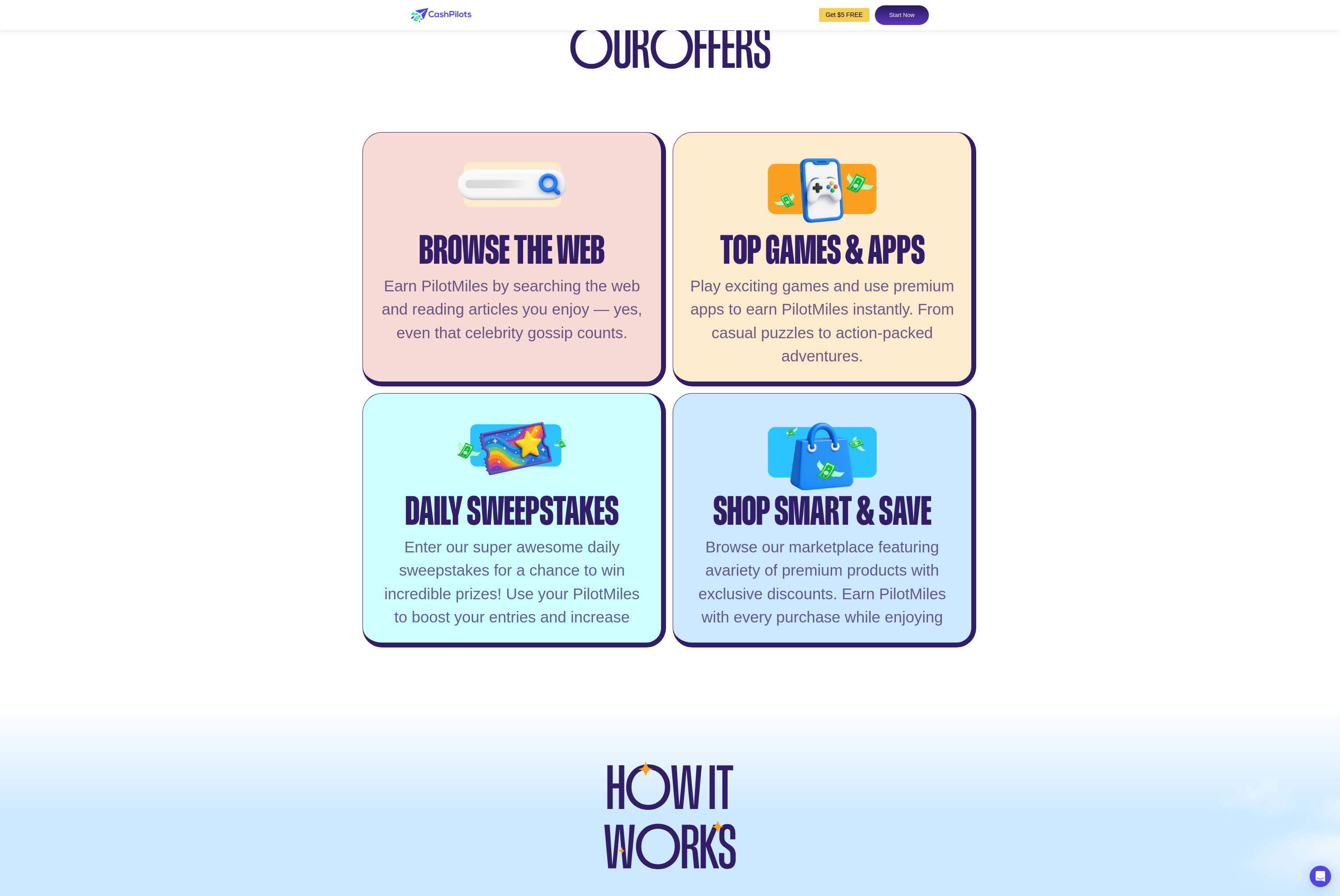
click at [669, 341] on div "Get $5 FREE Start Now Sign In Earn Cash & Fly higher O NE CLICK AT A TIME Get $…" at bounding box center [670, 583] width 1340 height 4617
